Goal: Navigation & Orientation: Find specific page/section

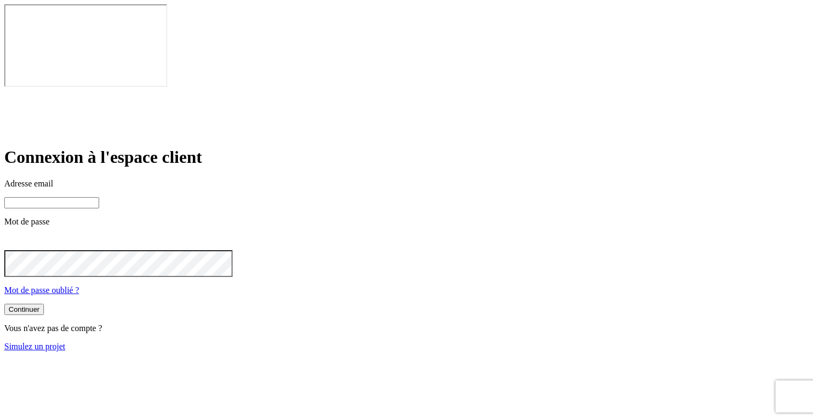
click at [99, 197] on input at bounding box center [51, 202] width 95 height 11
paste input "james.bond+349@nalo.fr"
click at [99, 197] on input "james.bond+349@nalo.fr" at bounding box center [51, 202] width 95 height 11
type input "james.bond+349@nalo.fr"
click at [17, 237] on icon at bounding box center [11, 241] width 12 height 9
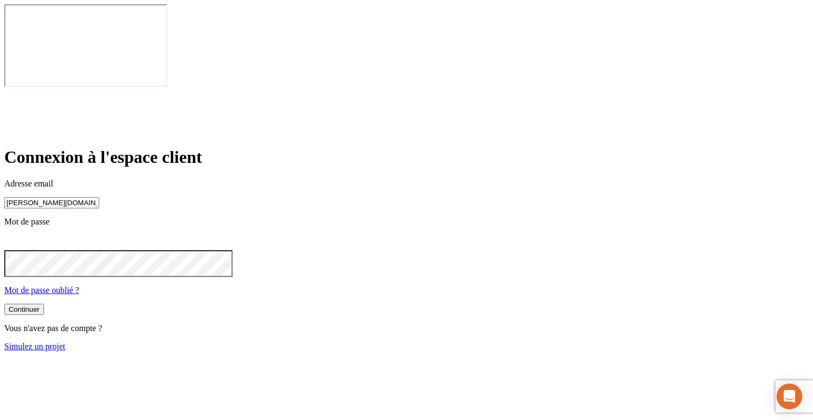
click at [44, 304] on button "Continuer" at bounding box center [24, 309] width 40 height 11
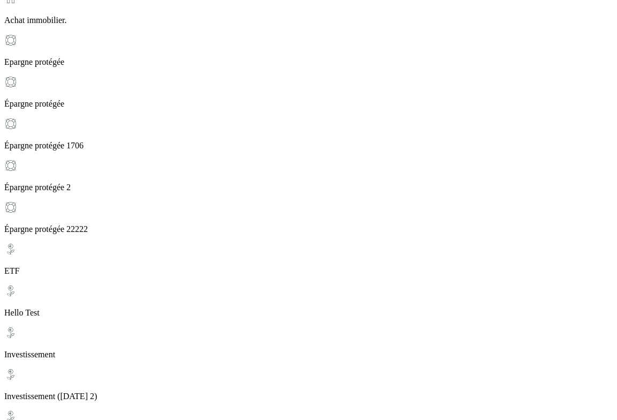
scroll to position [542, 0]
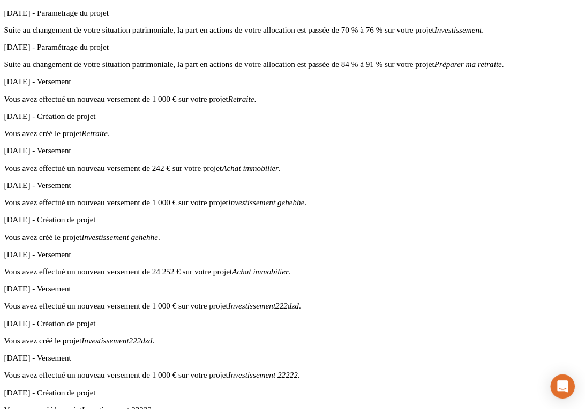
scroll to position [6165, 0]
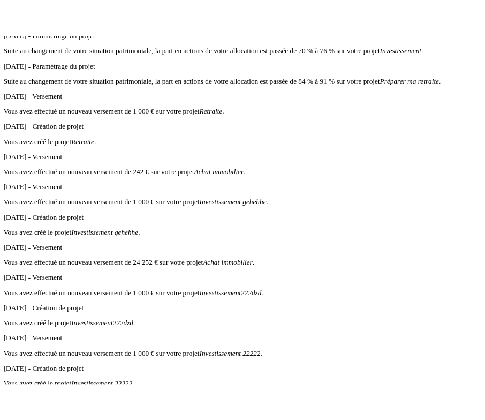
scroll to position [6142, 0]
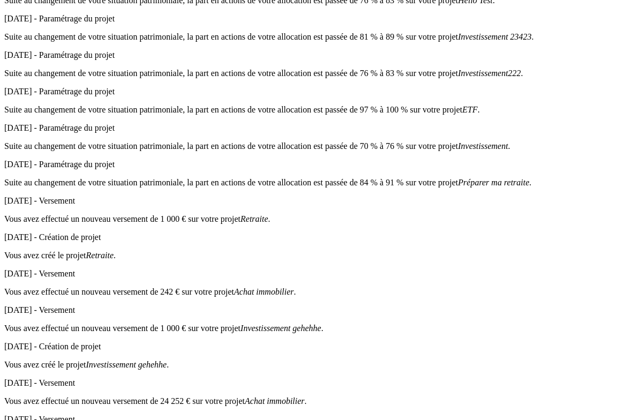
scroll to position [6165, 0]
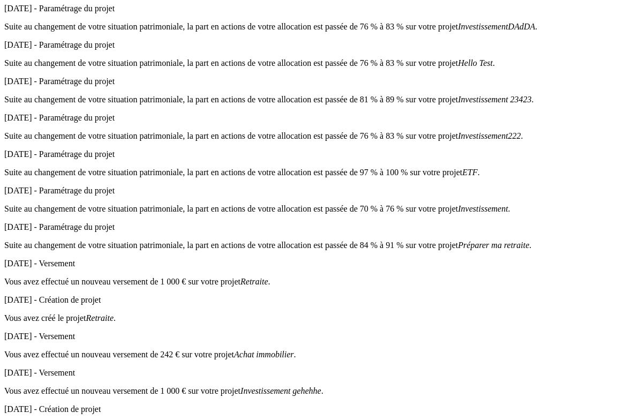
scroll to position [348, 0]
drag, startPoint x: 214, startPoint y: 237, endPoint x: 207, endPoint y: 233, distance: 8.9
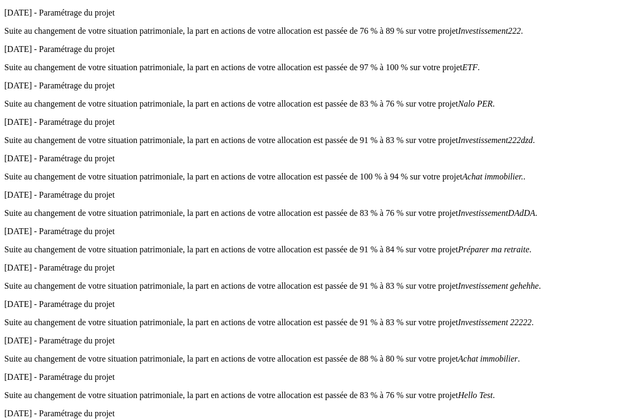
scroll to position [4910, 0]
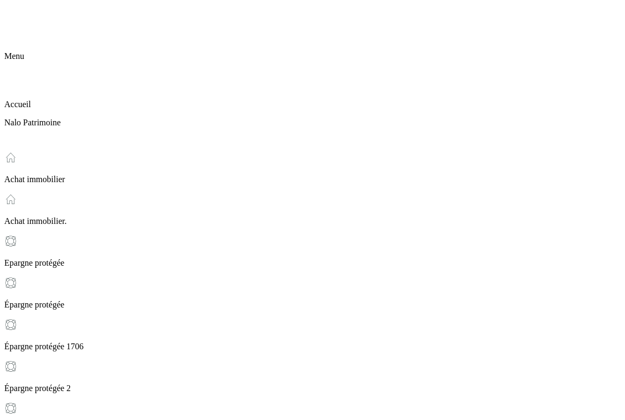
scroll to position [94, 0]
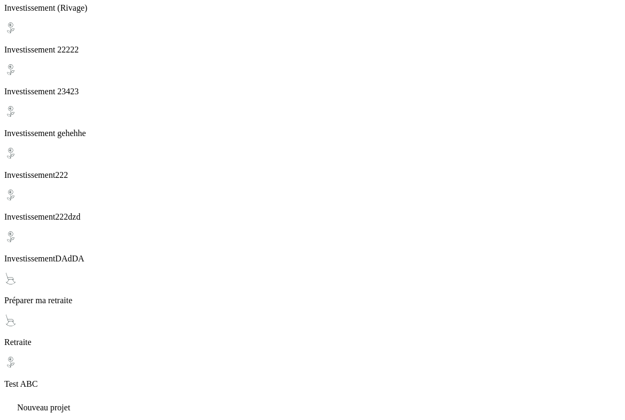
scroll to position [791, 0]
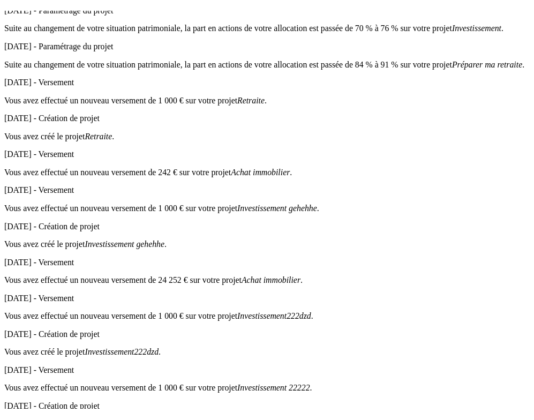
scroll to position [6177, 0]
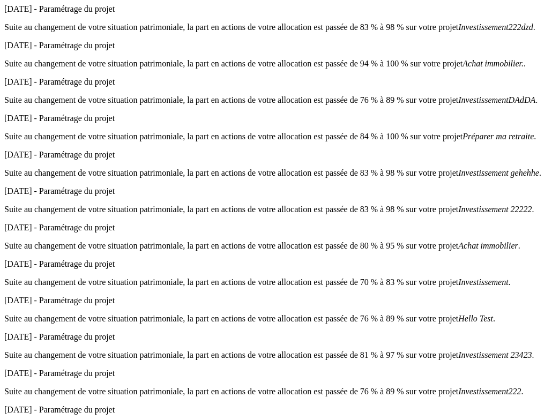
scroll to position [4657, 0]
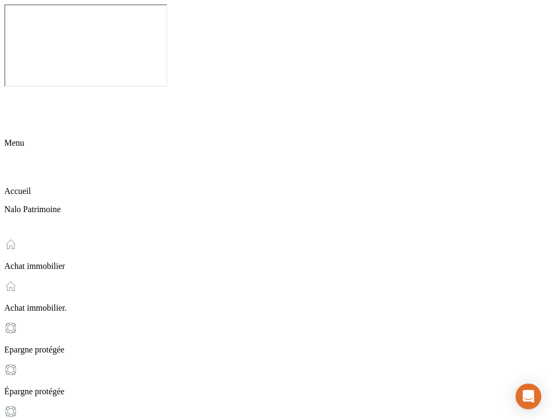
scroll to position [373, 0]
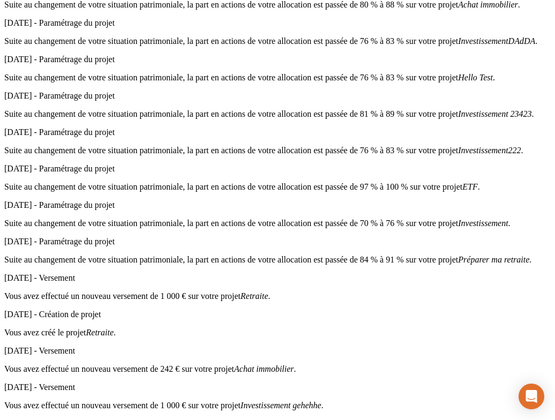
scroll to position [6177, 0]
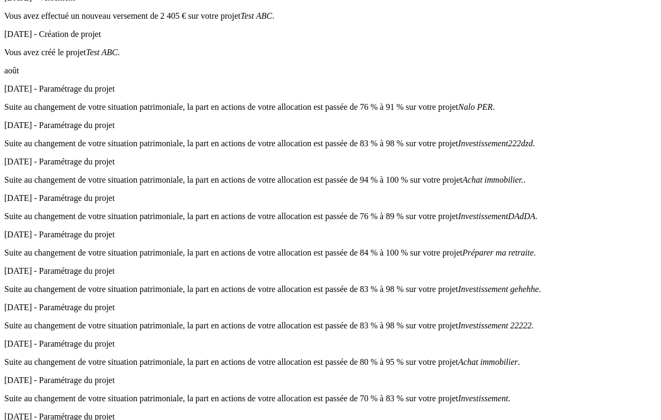
scroll to position [4561, 0]
